Goal: Check status: Check status

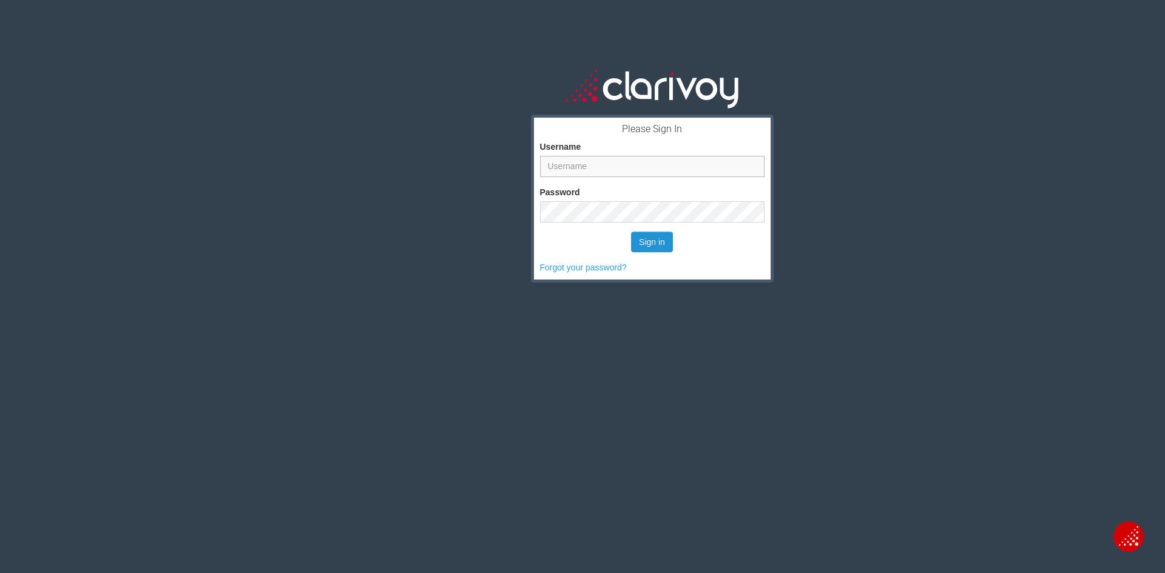
type input "smays"
click at [645, 241] on button "Sign in" at bounding box center [652, 242] width 42 height 21
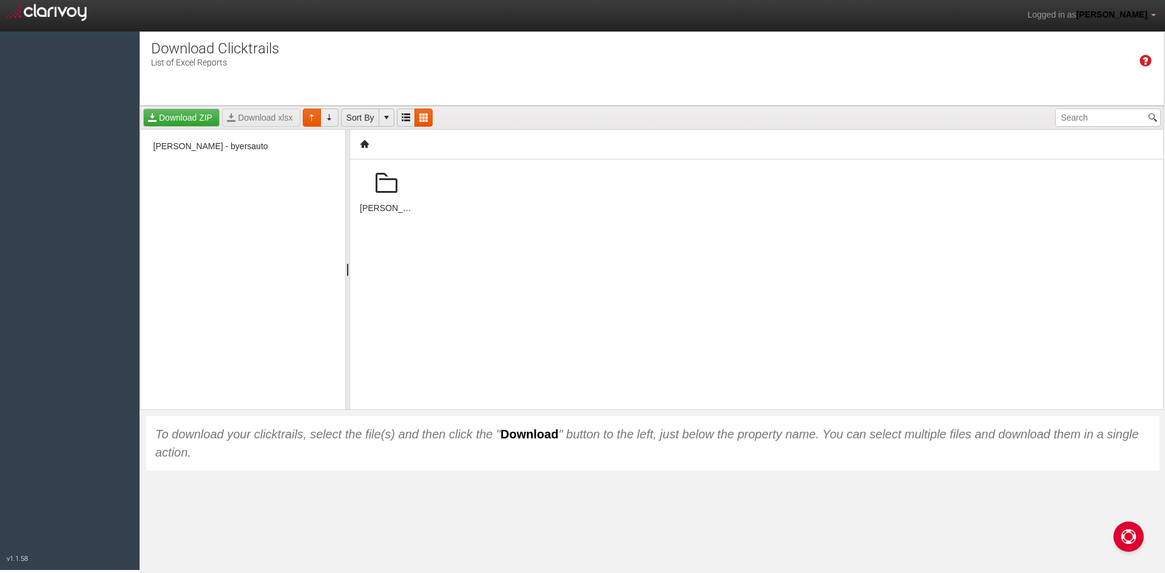
click at [382, 188] on span at bounding box center [386, 183] width 29 height 29
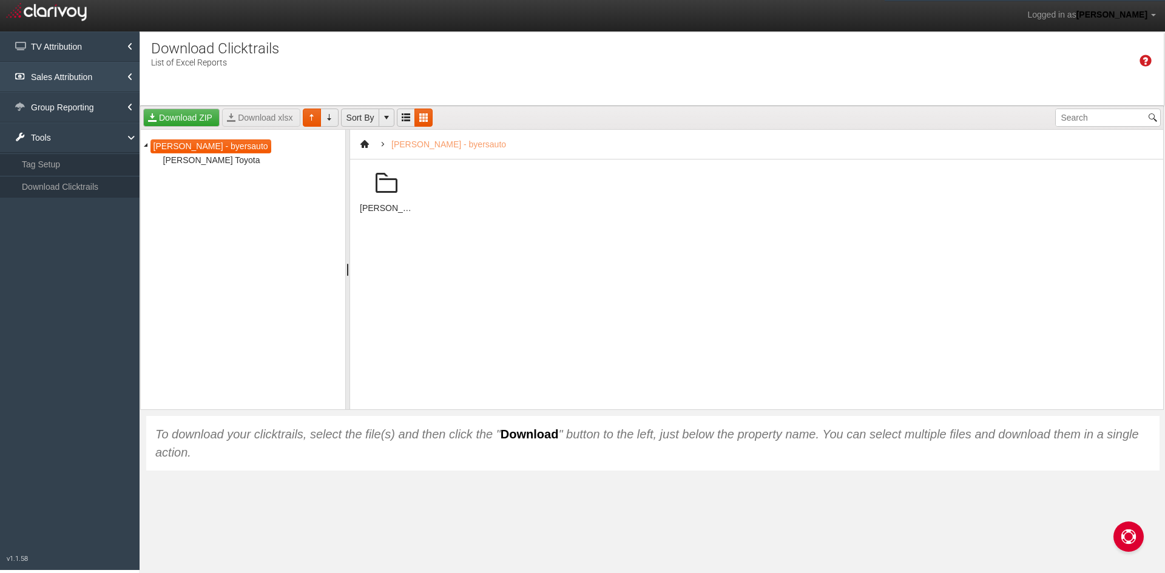
click at [61, 76] on link "Sales Attribution" at bounding box center [70, 77] width 140 height 30
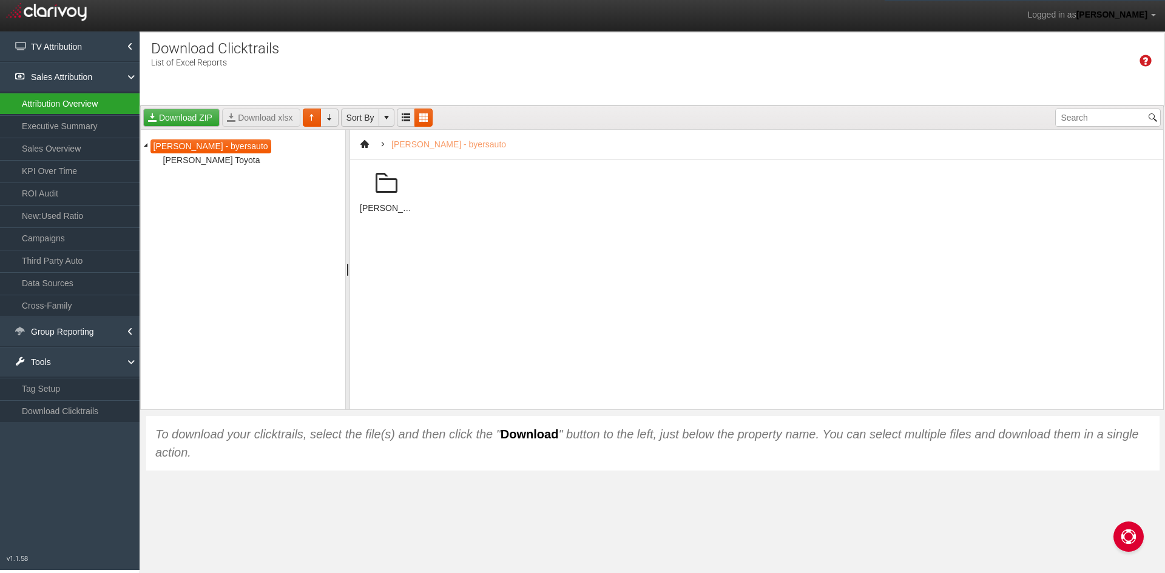
click at [66, 104] on link "Attribution Overview" at bounding box center [70, 104] width 140 height 22
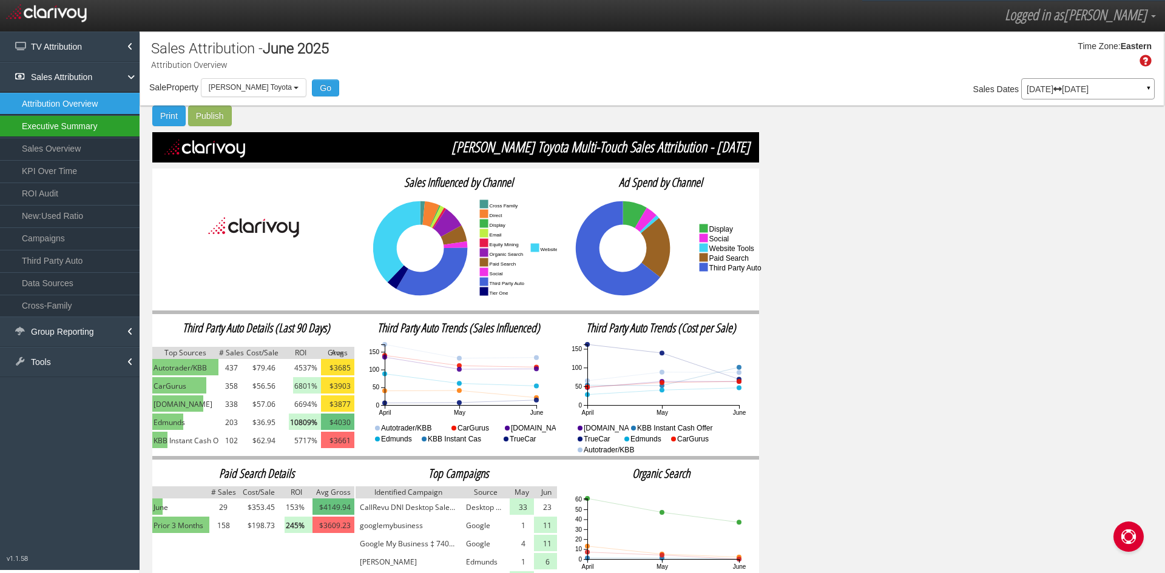
click at [95, 127] on link "Executive Summary" at bounding box center [70, 126] width 140 height 22
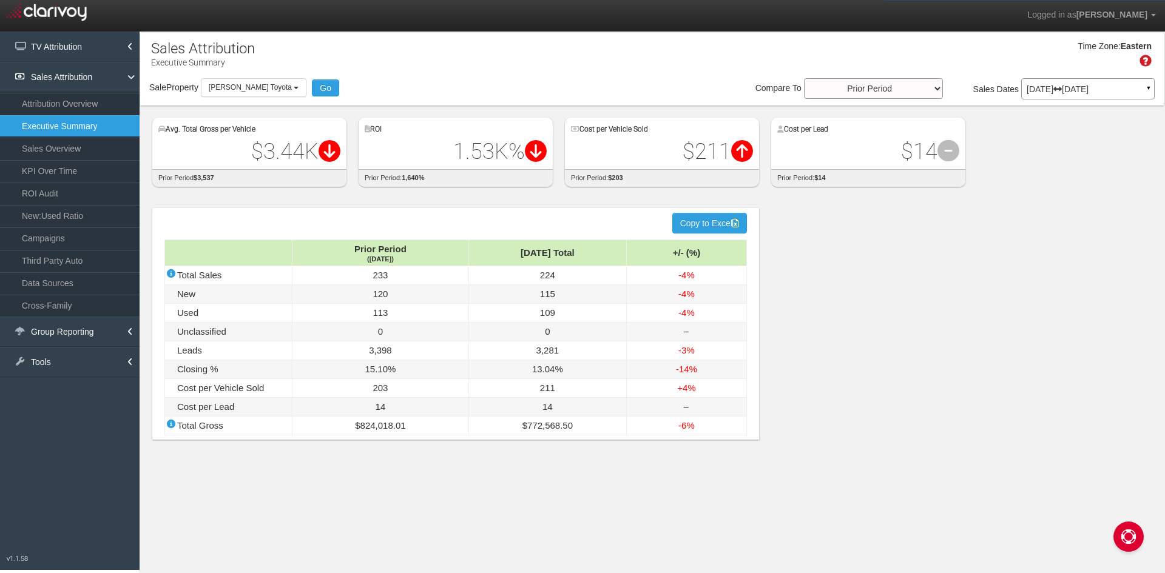
click at [451, 223] on div "hidden input value Copy to Excel Prior Period ([DATE]) [DATE] Total +/- (%) Tot…" at bounding box center [455, 324] width 607 height 232
click at [935, 87] on select "Prior Period Prior Three Months Average Prior Twelve Months Average Year Over Y…" at bounding box center [873, 88] width 139 height 21
click at [1117, 104] on div "Time Zone: Eastern Sale Property Loading [PERSON_NAME] Toyota [PERSON_NAME] Toy…" at bounding box center [651, 69] width 1023 height 73
click at [1047, 83] on div "[DATE] [DATE] ▼" at bounding box center [1087, 88] width 133 height 21
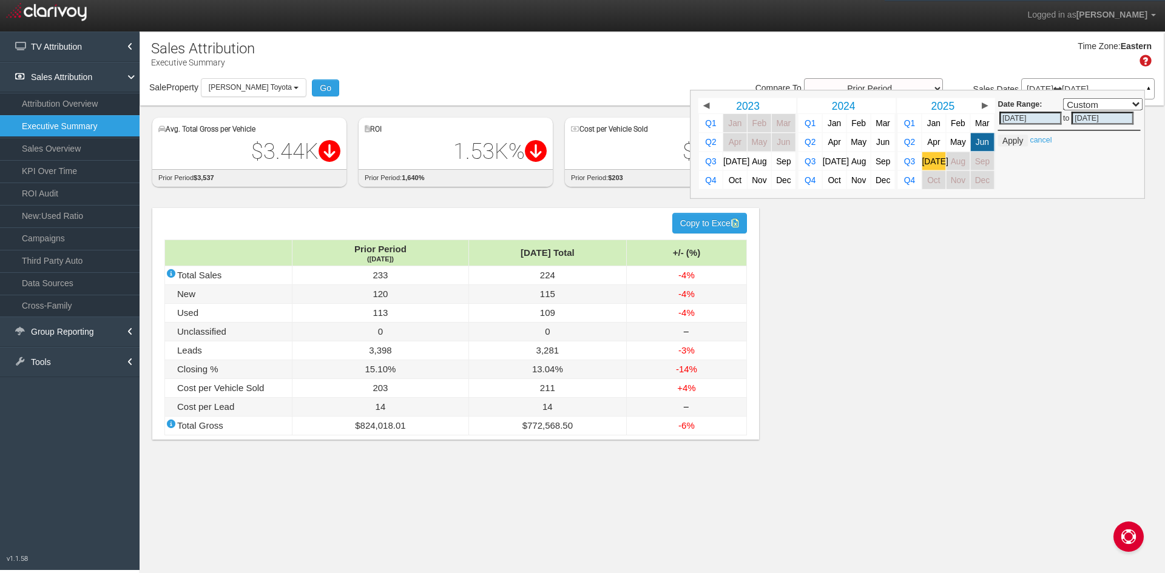
click at [936, 166] on link "[DATE]" at bounding box center [934, 161] width 24 height 18
select select ","
type input "[DATE]"
click at [1011, 140] on button "Apply" at bounding box center [1013, 141] width 30 height 12
